Goal: Find specific page/section: Find specific page/section

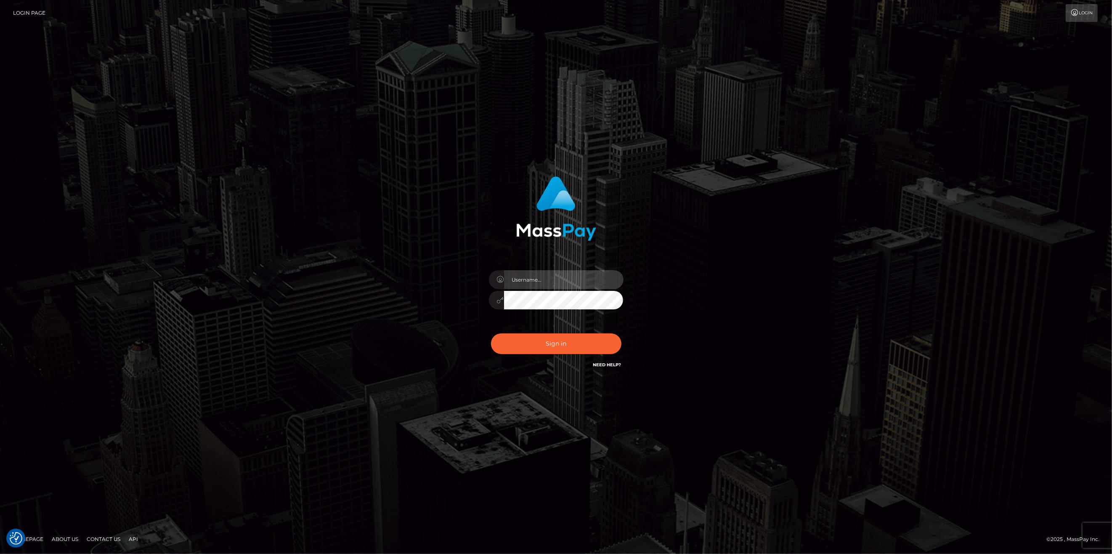
click at [523, 281] on input "text" at bounding box center [564, 279] width 120 height 19
type input "ashbil"
click at [549, 337] on button "Sign in" at bounding box center [556, 343] width 130 height 21
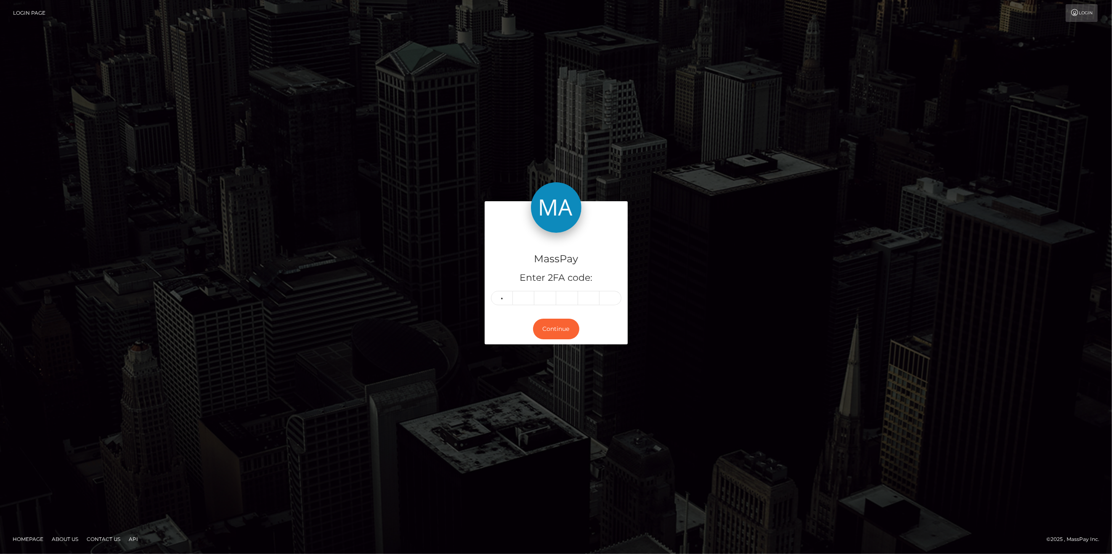
type input "2"
type input "7"
type input "5"
type input "4"
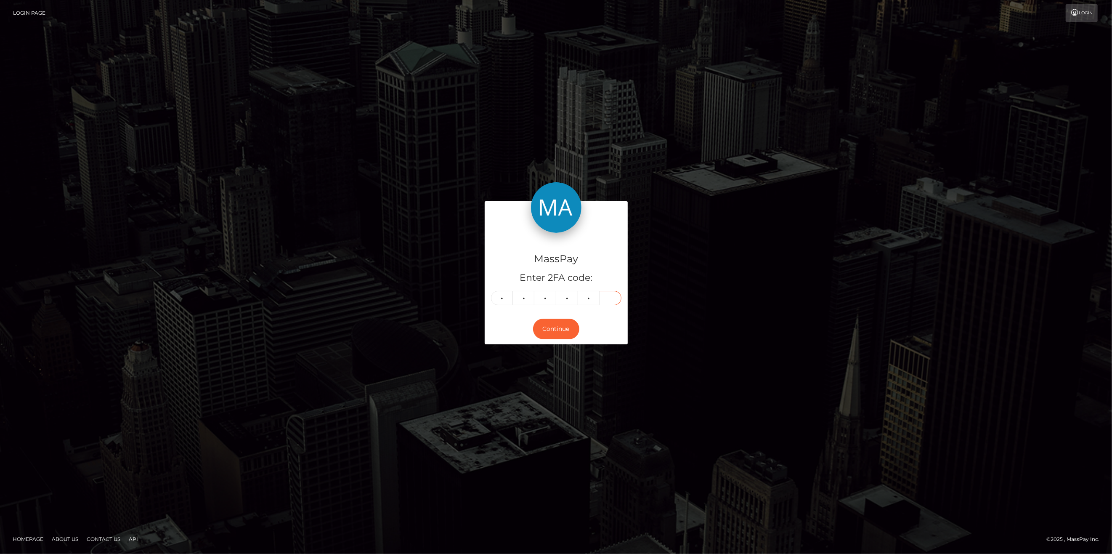
type input "6"
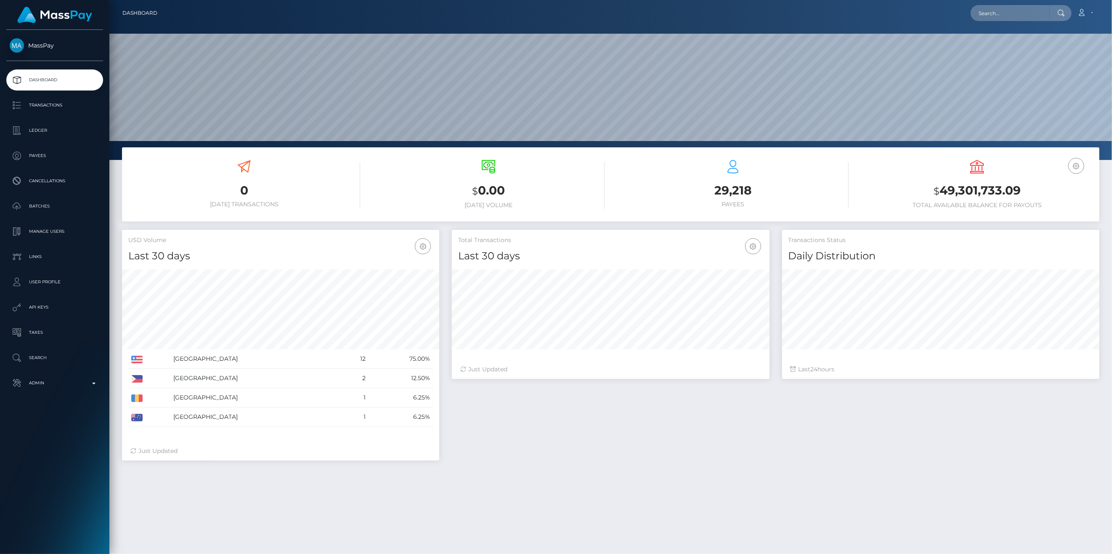
scroll to position [149, 317]
click at [61, 127] on p "Ledger" at bounding box center [55, 130] width 90 height 13
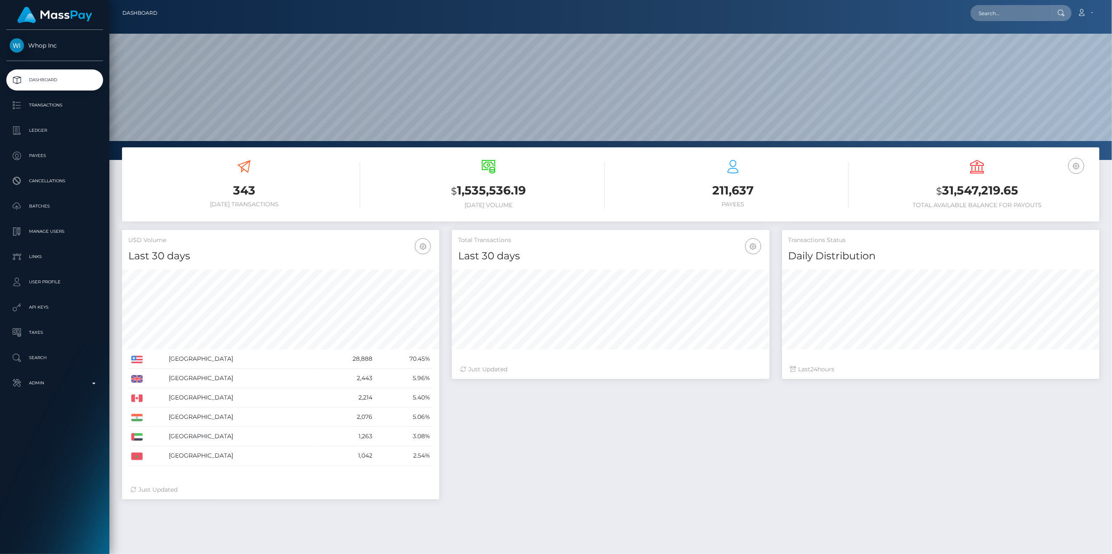
scroll to position [149, 317]
click at [55, 126] on p "Ledger" at bounding box center [55, 130] width 90 height 13
